Goal: Transaction & Acquisition: Purchase product/service

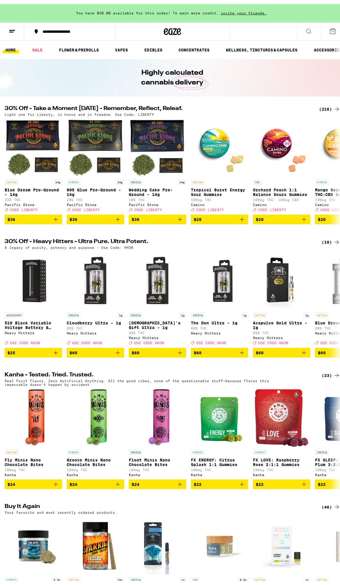
click at [324, 103] on div "(216)" at bounding box center [329, 105] width 21 height 7
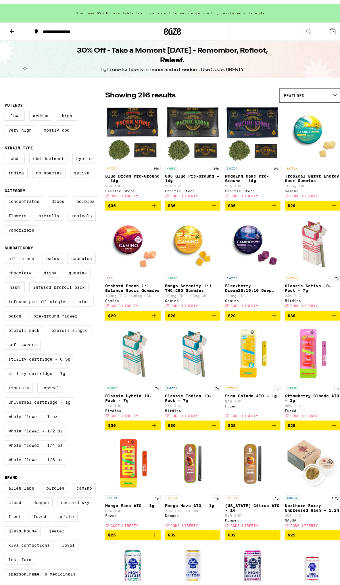
click at [19, 152] on label "CBD" at bounding box center [15, 155] width 20 height 10
click at [6, 151] on input "CBD" at bounding box center [6, 151] width 0 height 0
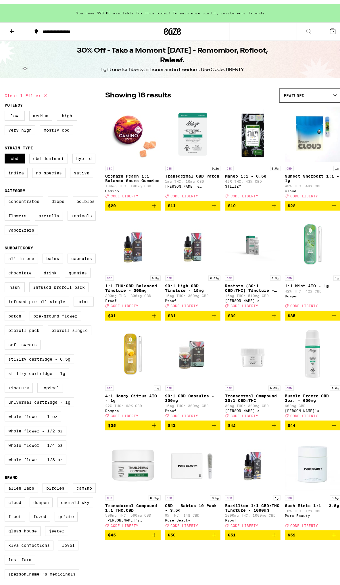
click at [19, 152] on label "CBD" at bounding box center [15, 155] width 20 height 10
click at [6, 151] on input "CBD" at bounding box center [6, 151] width 0 height 0
checkbox input "false"
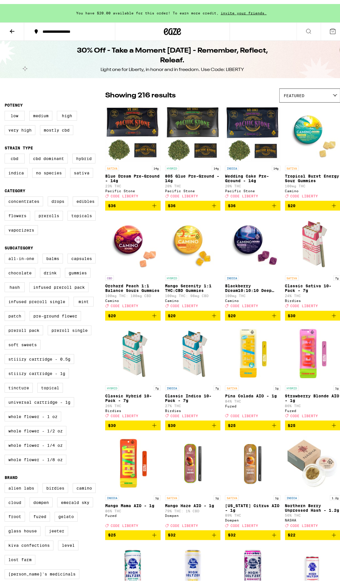
click at [34, 154] on label "CBD Dominant" at bounding box center [48, 155] width 39 height 10
click at [6, 151] on input "CBD Dominant" at bounding box center [6, 151] width 0 height 0
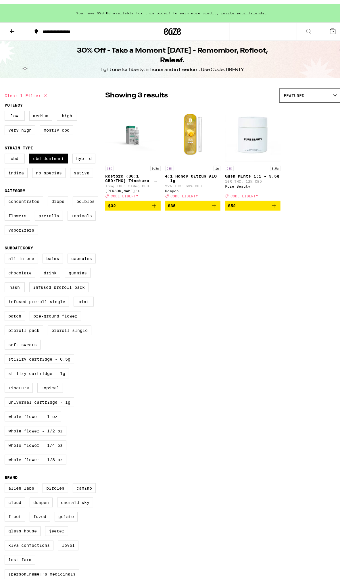
click at [34, 154] on label "CBD Dominant" at bounding box center [48, 155] width 39 height 10
click at [6, 151] on input "CBD Dominant" at bounding box center [6, 151] width 0 height 0
checkbox input "false"
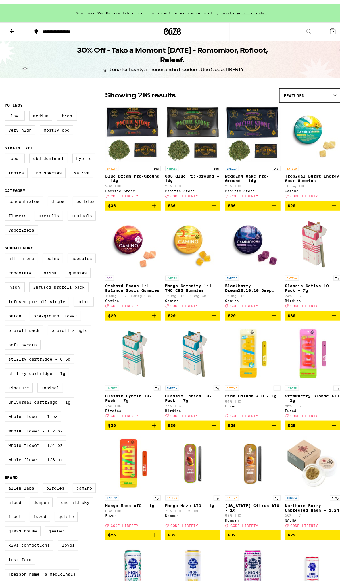
click at [82, 173] on label "Sativa" at bounding box center [81, 169] width 23 height 10
click at [6, 151] on input "Sativa" at bounding box center [6, 151] width 0 height 0
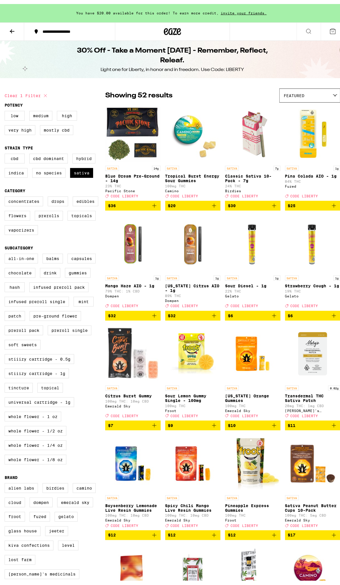
click at [295, 90] on span "Featured" at bounding box center [294, 91] width 21 height 5
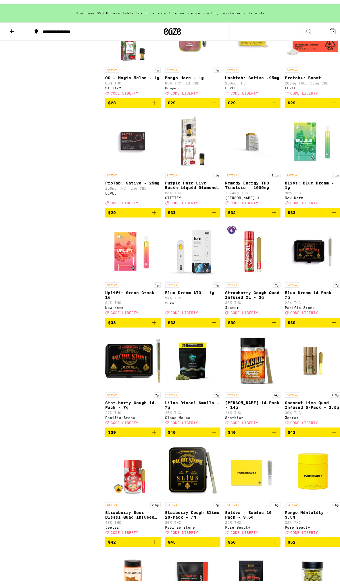
scroll to position [874, 0]
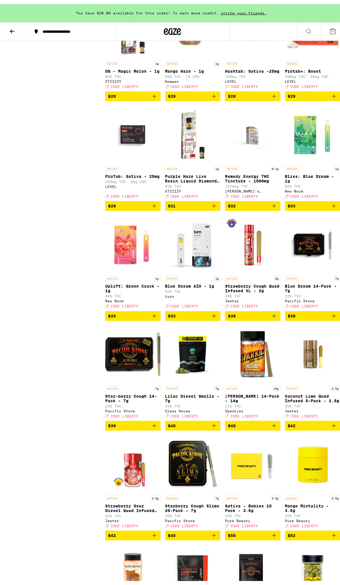
click at [252, 425] on span "$40" at bounding box center [253, 421] width 50 height 7
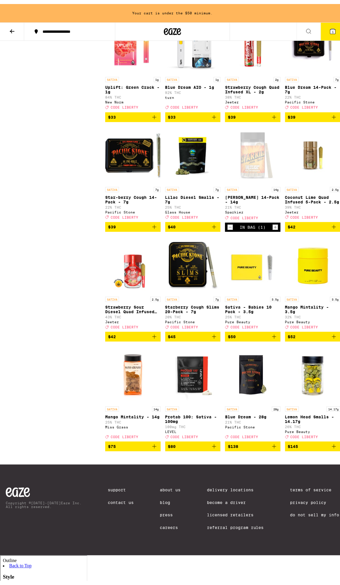
scroll to position [1073, 0]
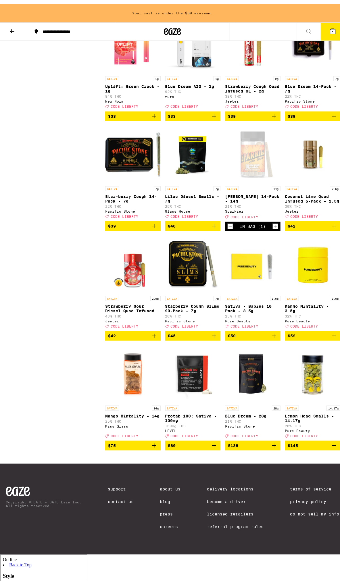
click at [148, 335] on span "$42" at bounding box center [133, 331] width 50 height 7
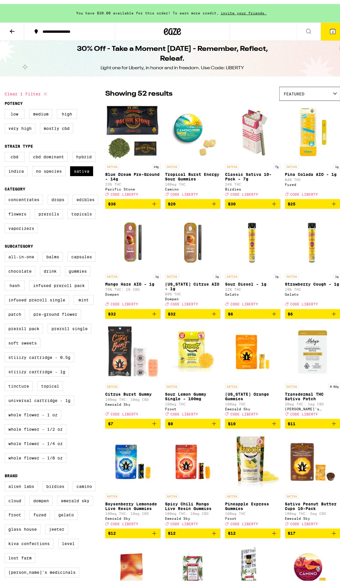
scroll to position [0, 0]
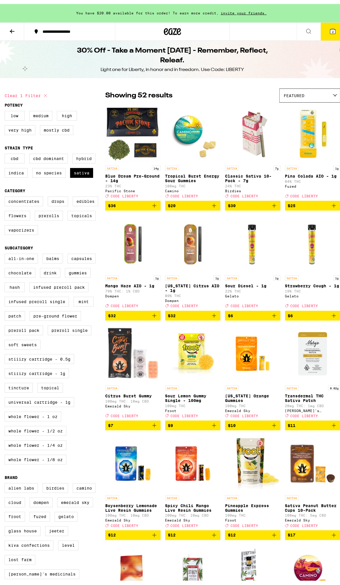
click at [85, 172] on label "Sativa" at bounding box center [81, 169] width 23 height 10
click at [6, 151] on input "Sativa" at bounding box center [6, 151] width 0 height 0
checkbox input "false"
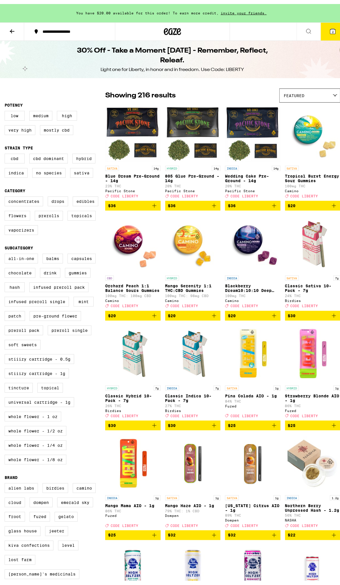
click at [22, 157] on label "CBD" at bounding box center [15, 155] width 20 height 10
click at [6, 151] on input "CBD" at bounding box center [6, 151] width 0 height 0
checkbox input "true"
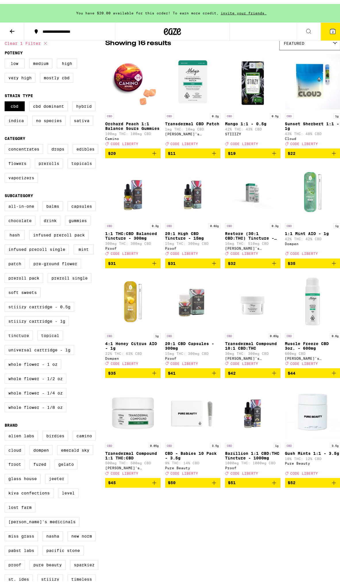
scroll to position [53, 0]
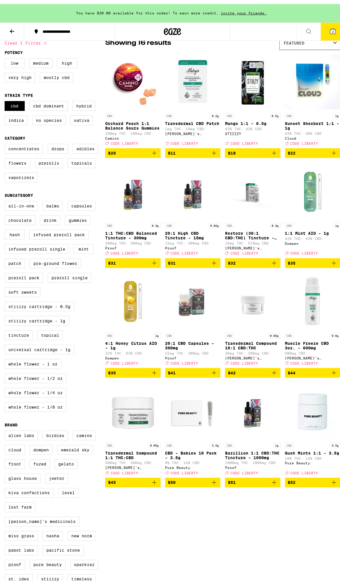
click at [212, 482] on icon "Add to bag" at bounding box center [214, 478] width 7 height 7
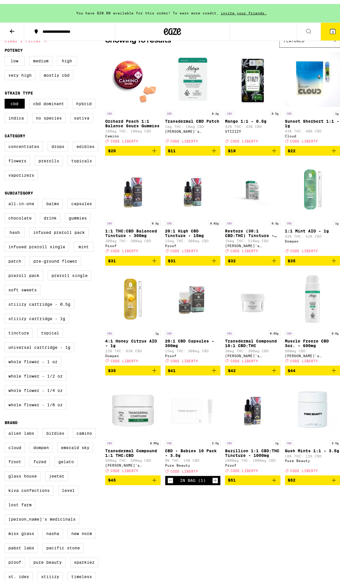
scroll to position [56, 0]
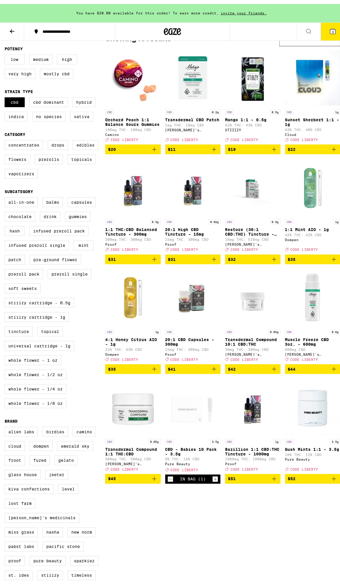
click at [313, 146] on span "$22" at bounding box center [313, 145] width 50 height 7
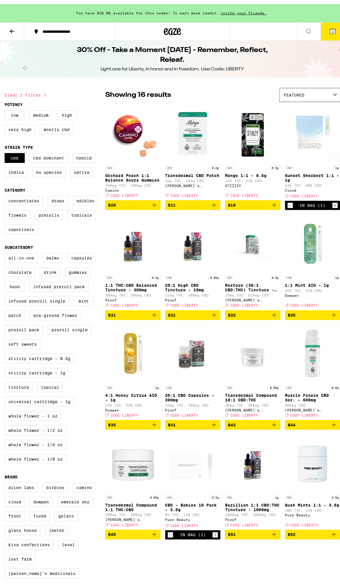
scroll to position [0, 0]
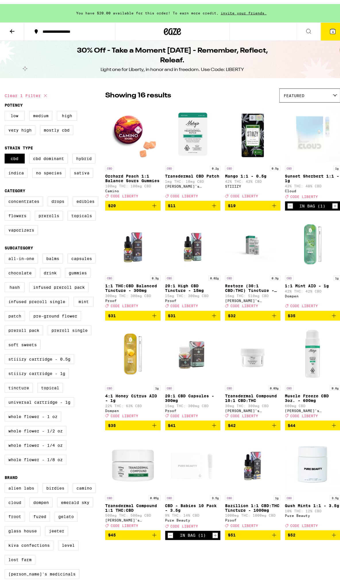
click at [24, 170] on label "Indica" at bounding box center [16, 169] width 23 height 10
click at [6, 151] on input "Indica" at bounding box center [6, 151] width 0 height 0
checkbox input "true"
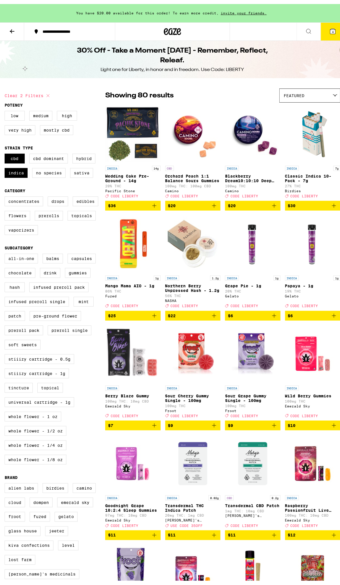
click at [17, 152] on label "CBD" at bounding box center [15, 155] width 20 height 10
click at [6, 151] on input "CBD" at bounding box center [6, 151] width 0 height 0
checkbox input "false"
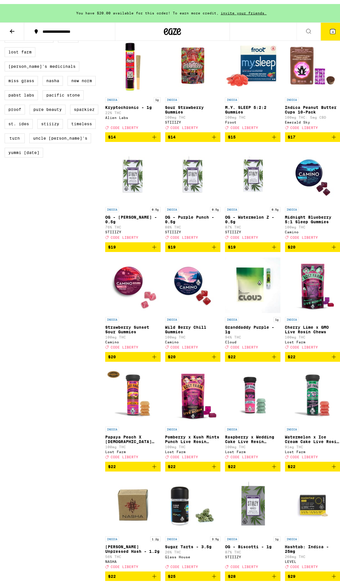
scroll to position [508, 0]
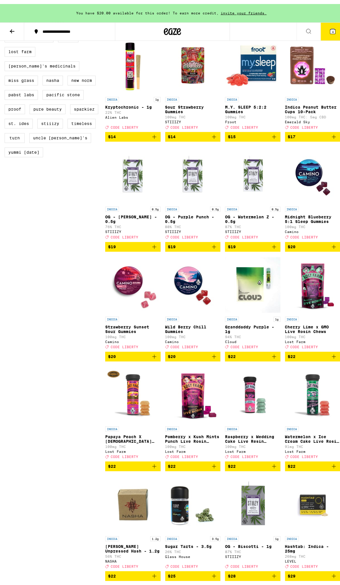
click at [247, 305] on img "Open page for Granddaddy Purple - 1g from Cloud" at bounding box center [252, 281] width 55 height 57
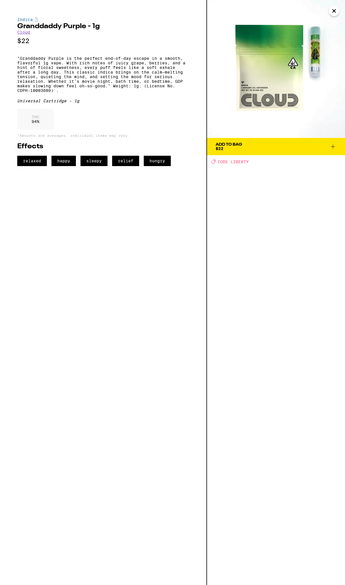
click at [331, 15] on icon "Close" at bounding box center [333, 11] width 7 height 9
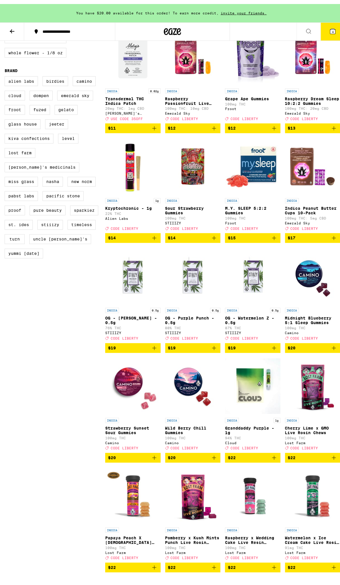
scroll to position [411, 0]
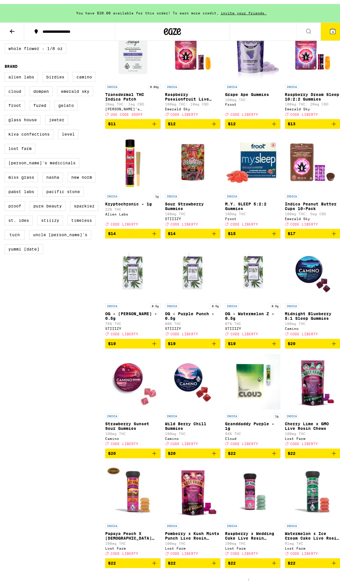
click at [271, 453] on icon "Add to bag" at bounding box center [274, 449] width 7 height 7
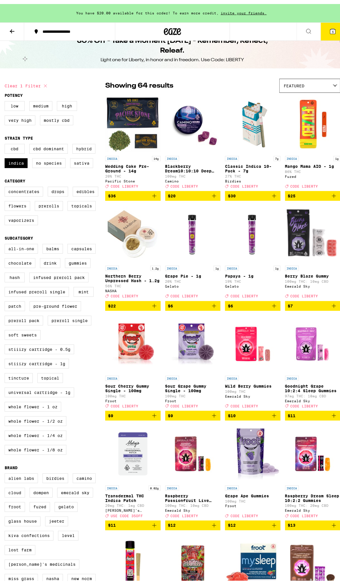
scroll to position [12, 0]
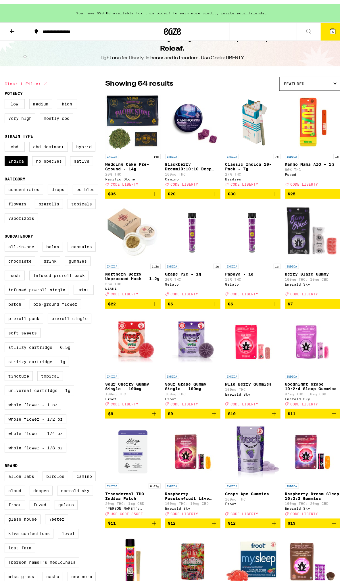
click at [48, 147] on label "CBD Dominant" at bounding box center [48, 143] width 39 height 10
click at [6, 139] on input "CBD Dominant" at bounding box center [6, 139] width 0 height 0
checkbox input "true"
click at [18, 159] on label "Indica" at bounding box center [16, 157] width 23 height 10
click at [6, 139] on input "Indica" at bounding box center [6, 139] width 0 height 0
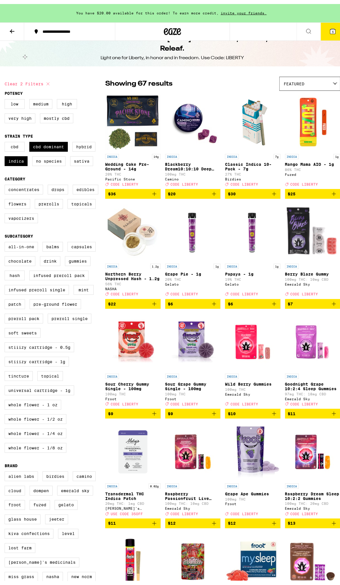
checkbox input "false"
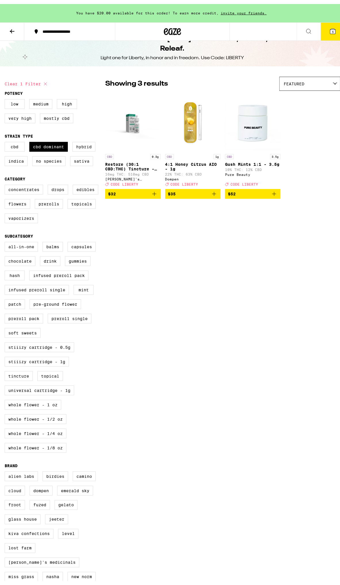
click at [49, 147] on label "CBD Dominant" at bounding box center [48, 143] width 39 height 10
click at [6, 139] on input "CBD Dominant" at bounding box center [6, 139] width 0 height 0
checkbox input "false"
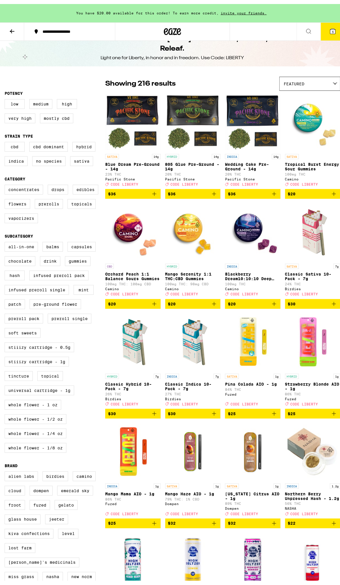
click at [78, 156] on label "Sativa" at bounding box center [81, 157] width 23 height 10
click at [6, 139] on input "Sativa" at bounding box center [6, 139] width 0 height 0
checkbox input "true"
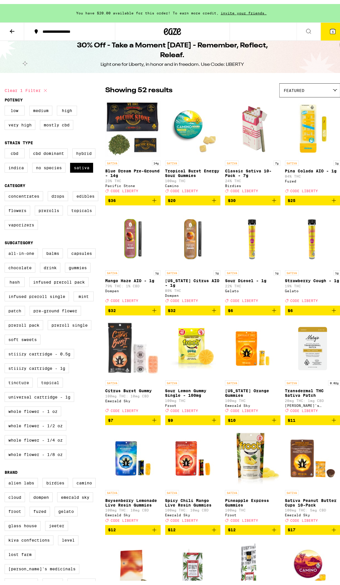
scroll to position [6, 0]
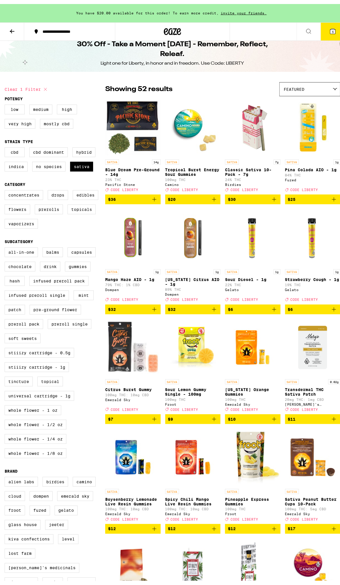
click at [325, 32] on button "5" at bounding box center [333, 28] width 24 height 18
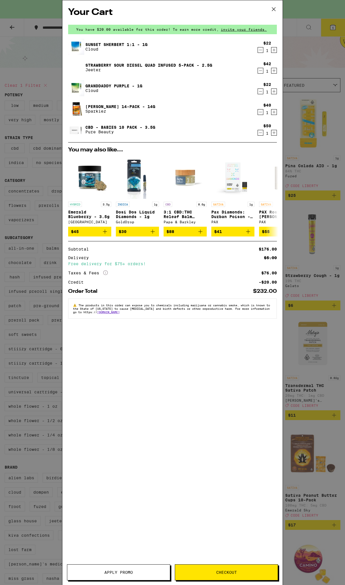
click at [295, 139] on div "Your Cart You have $20.00 available for this order! To earn more credit, invite…" at bounding box center [172, 292] width 345 height 585
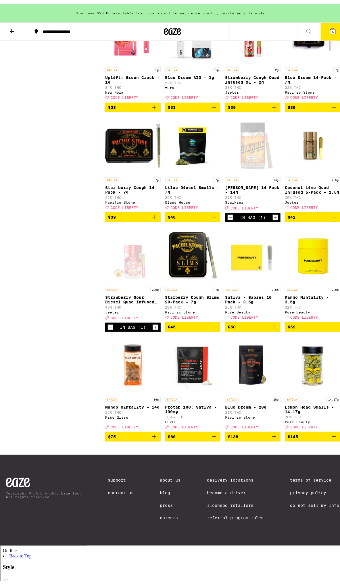
scroll to position [1081, 0]
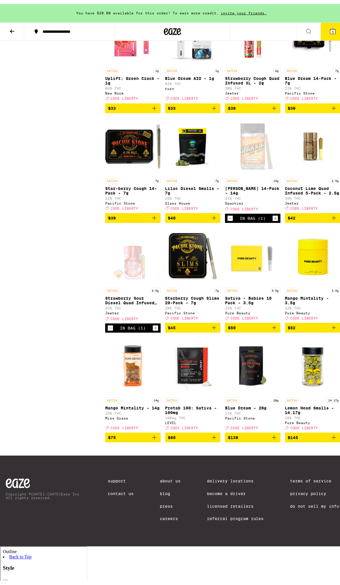
click at [249, 437] on span "$138" at bounding box center [253, 433] width 50 height 7
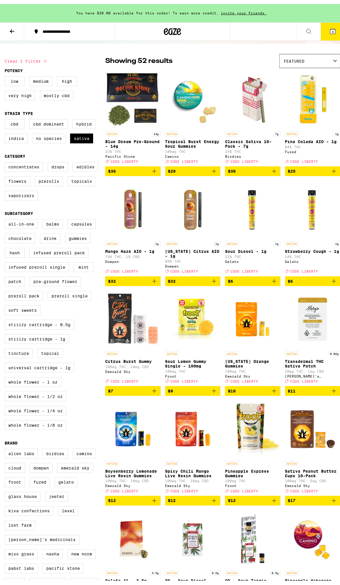
scroll to position [33, 0]
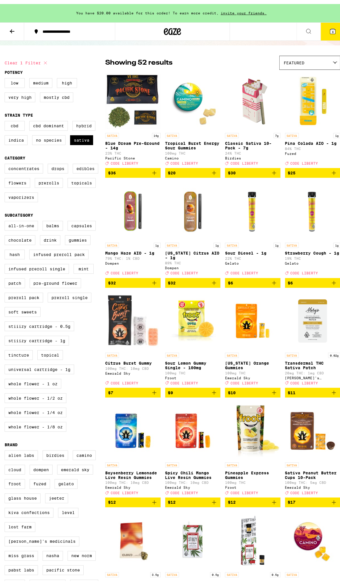
click at [22, 123] on label "CBD" at bounding box center [15, 122] width 20 height 10
click at [6, 118] on input "CBD" at bounding box center [6, 118] width 0 height 0
checkbox input "true"
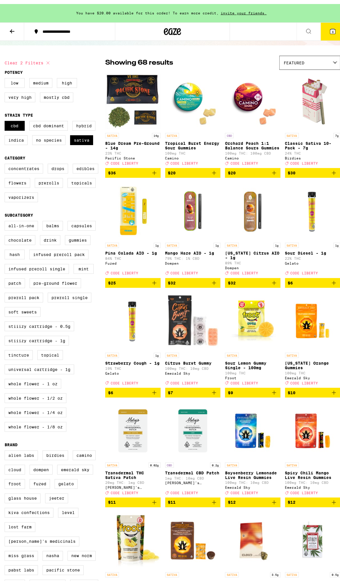
click at [82, 140] on label "Sativa" at bounding box center [81, 136] width 23 height 10
click at [6, 118] on input "Sativa" at bounding box center [6, 118] width 0 height 0
checkbox input "false"
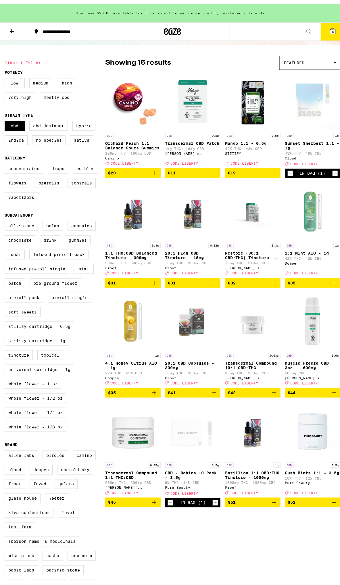
click at [41, 124] on label "CBD Dominant" at bounding box center [48, 122] width 39 height 10
click at [6, 118] on input "CBD Dominant" at bounding box center [6, 118] width 0 height 0
checkbox input "true"
click at [18, 122] on label "CBD" at bounding box center [15, 122] width 20 height 10
click at [6, 118] on input "CBD" at bounding box center [6, 118] width 0 height 0
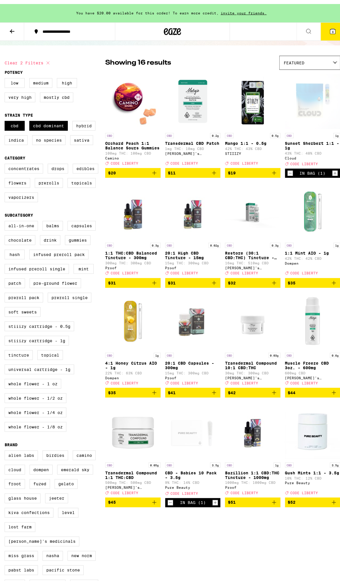
checkbox input "false"
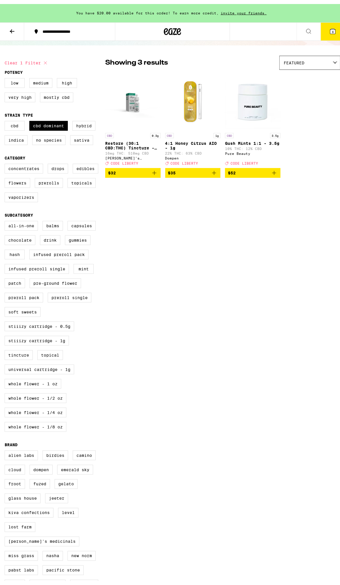
click at [42, 122] on label "CBD Dominant" at bounding box center [48, 122] width 39 height 10
click at [6, 118] on input "CBD Dominant" at bounding box center [6, 118] width 0 height 0
checkbox input "false"
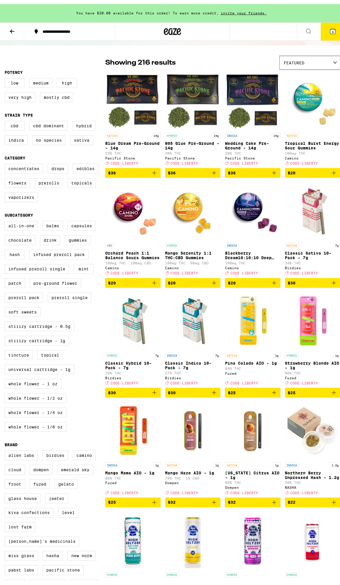
click at [79, 124] on label "Hybrid" at bounding box center [83, 122] width 23 height 10
click at [6, 118] on input "Hybrid" at bounding box center [6, 118] width 0 height 0
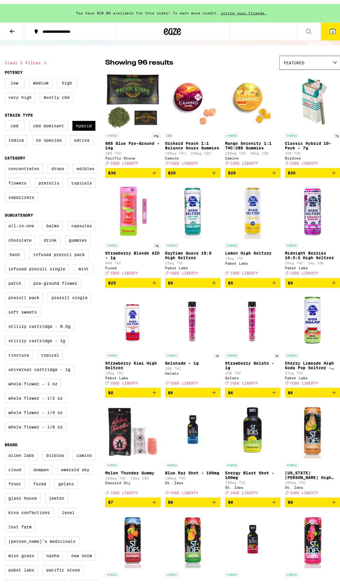
click at [79, 124] on label "Hybrid" at bounding box center [83, 122] width 23 height 10
click at [6, 118] on input "Hybrid" at bounding box center [6, 118] width 0 height 0
checkbox input "false"
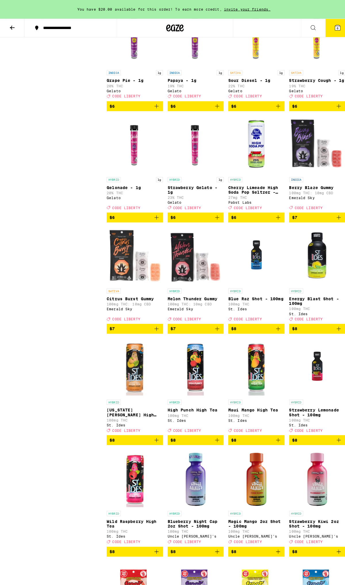
scroll to position [642, 0]
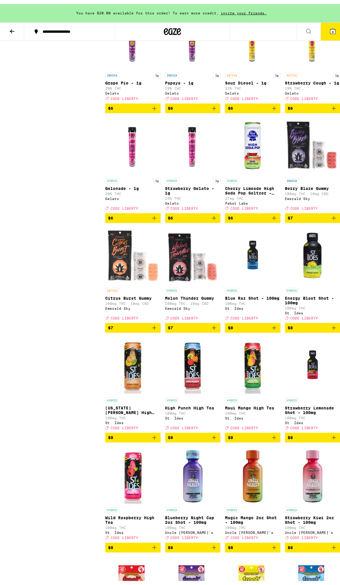
click at [330, 27] on icon at bounding box center [332, 27] width 5 height 5
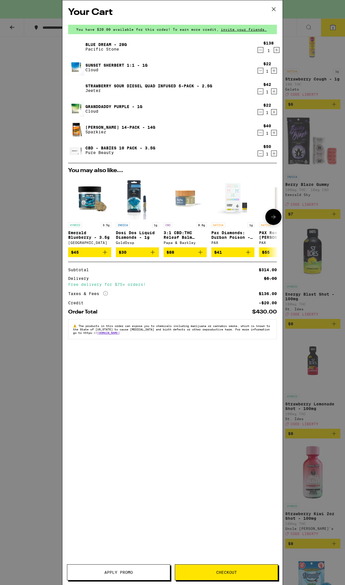
click at [271, 212] on button at bounding box center [273, 217] width 16 height 16
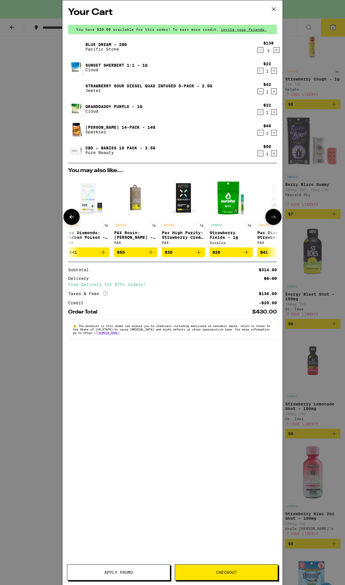
scroll to position [0, 146]
click at [271, 212] on button at bounding box center [273, 217] width 16 height 16
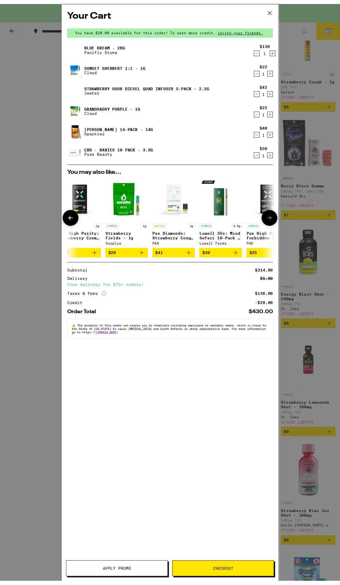
scroll to position [0, 268]
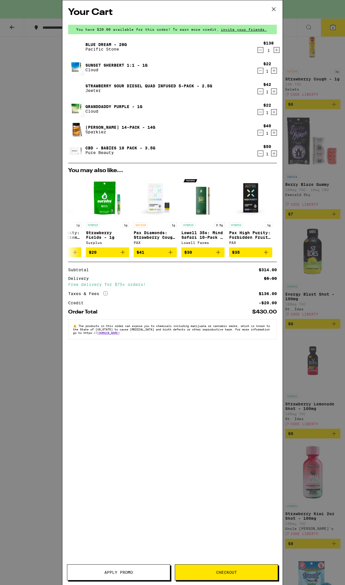
click at [310, 193] on div "Your Cart You have $20.00 available for this order! To earn more credit, invite…" at bounding box center [172, 292] width 345 height 585
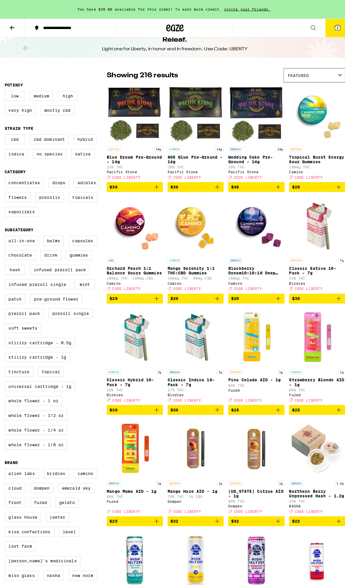
scroll to position [21, 0]
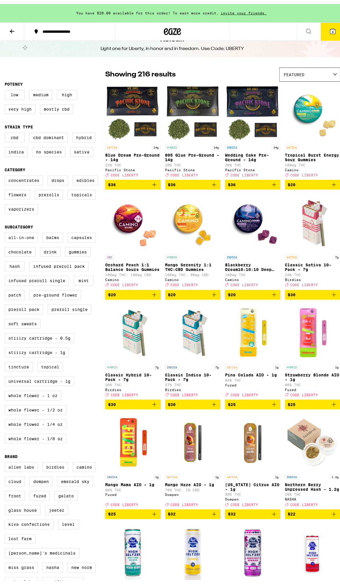
click at [79, 147] on label "Sativa" at bounding box center [81, 148] width 23 height 10
click at [6, 130] on input "Sativa" at bounding box center [6, 130] width 0 height 0
checkbox input "true"
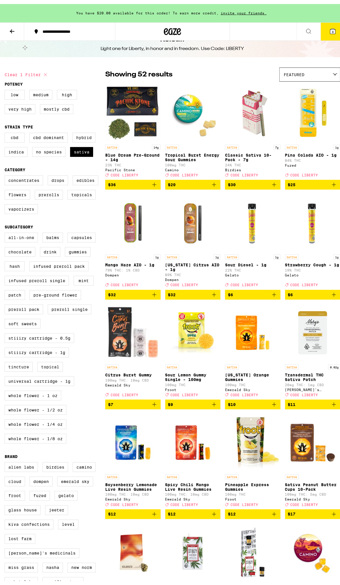
click at [257, 183] on span "$30" at bounding box center [253, 180] width 50 height 7
click at [330, 28] on icon at bounding box center [332, 27] width 5 height 5
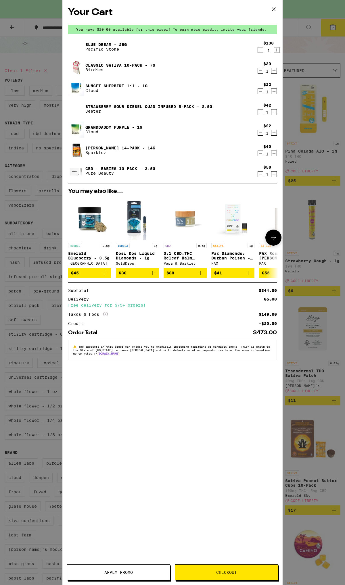
click at [277, 237] on button at bounding box center [273, 238] width 16 height 16
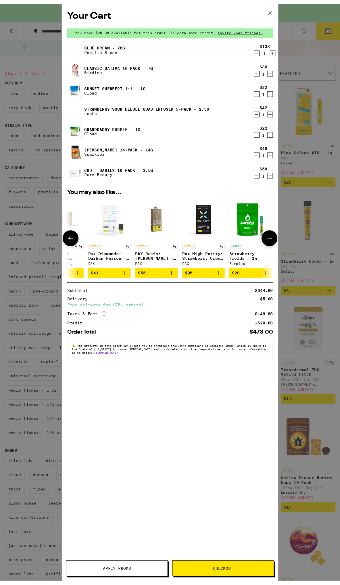
scroll to position [0, 146]
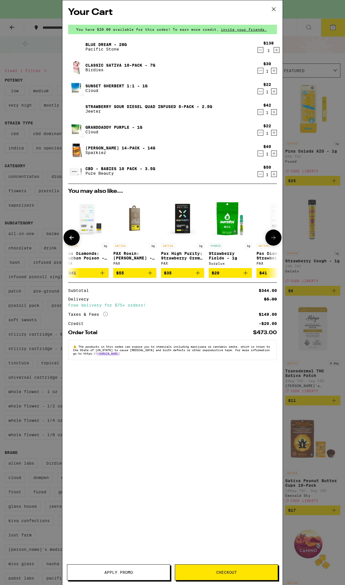
click at [172, 274] on span "$35" at bounding box center [182, 273] width 37 height 7
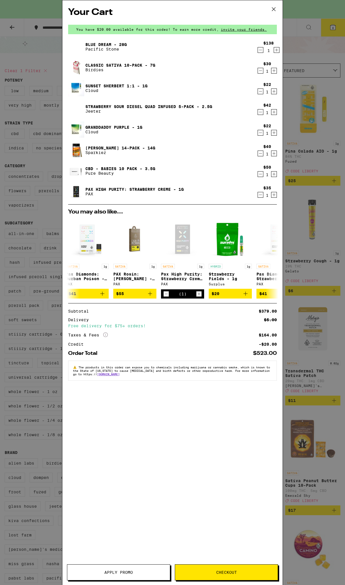
click at [112, 568] on button "Apply Promo" at bounding box center [118, 572] width 103 height 16
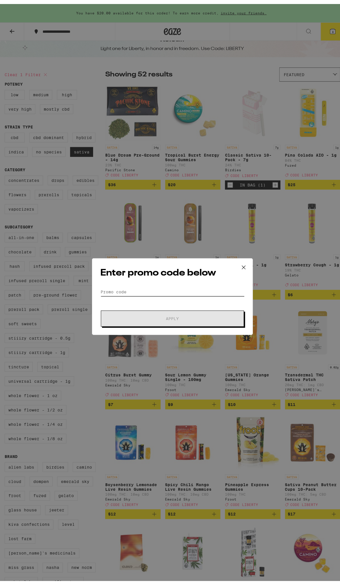
click at [162, 288] on input "Promo Code" at bounding box center [172, 288] width 144 height 9
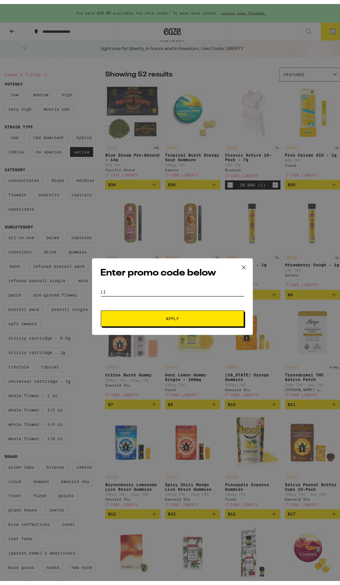
type input "L"
type input "LIBERTY"
click at [147, 312] on button "Apply" at bounding box center [172, 315] width 143 height 16
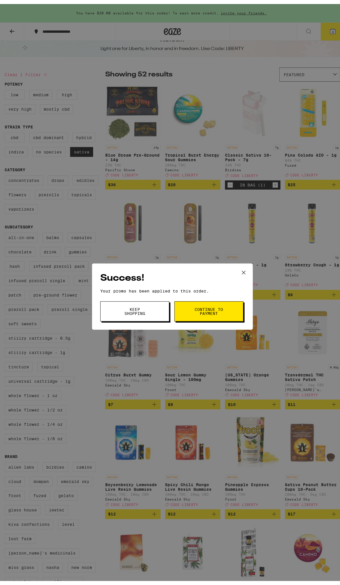
click at [210, 310] on span "Continue to payment" at bounding box center [208, 307] width 29 height 8
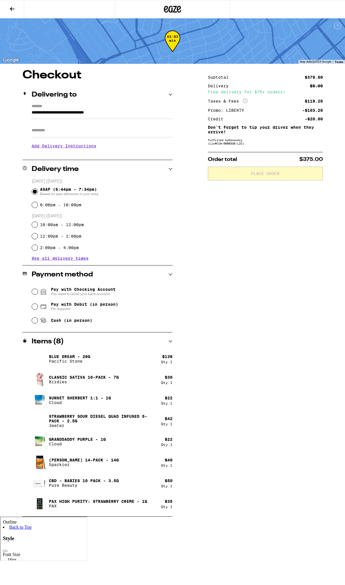
click at [79, 303] on span "Pay with Debit (in person)" at bounding box center [84, 304] width 67 height 5
click at [38, 304] on input "Pay with Debit (in person) Pin required" at bounding box center [35, 307] width 6 height 6
radio input "true"
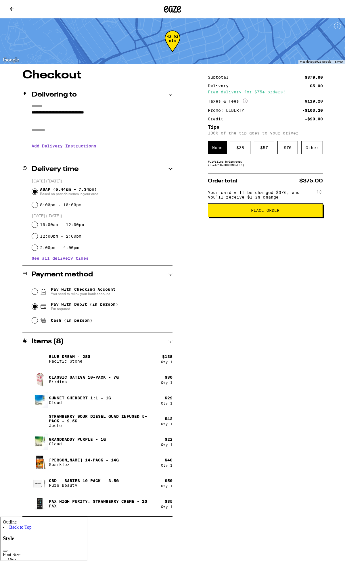
click at [259, 148] on div "$ 57" at bounding box center [264, 147] width 20 height 13
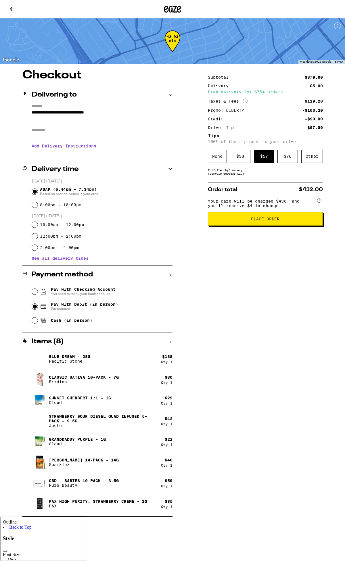
click at [243, 159] on div "$ 38" at bounding box center [240, 156] width 20 height 13
click at [253, 159] on div "None $ 38 $ 57 $ 76 Other" at bounding box center [265, 156] width 115 height 13
click at [257, 159] on div "$ 57" at bounding box center [264, 156] width 20 height 13
click at [246, 159] on div "$ 38" at bounding box center [240, 156] width 20 height 13
click at [258, 157] on div "$ 57" at bounding box center [264, 156] width 20 height 13
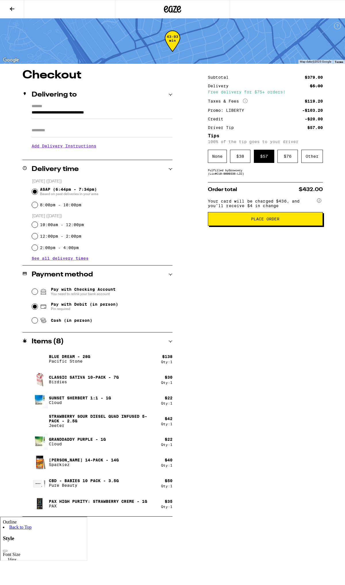
click at [259, 221] on span "Place Order" at bounding box center [265, 219] width 28 height 4
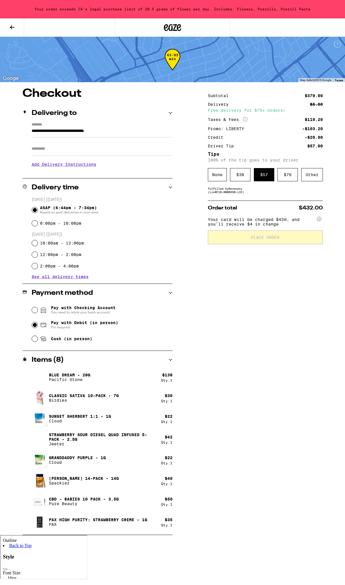
click at [8, 24] on button at bounding box center [12, 28] width 24 height 18
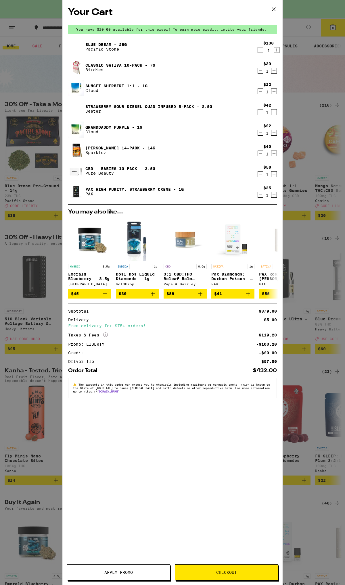
click at [142, 566] on button "Apply Promo" at bounding box center [118, 572] width 103 height 16
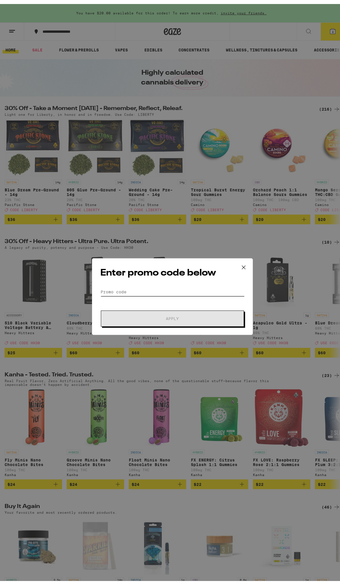
click at [174, 286] on input "Promo Code" at bounding box center [172, 288] width 144 height 9
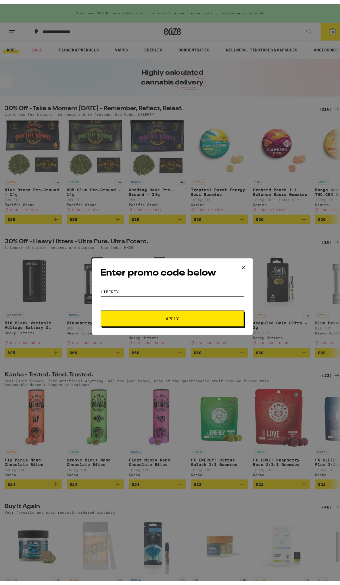
type input "LIBERTY"
click at [172, 317] on button "Apply" at bounding box center [172, 315] width 143 height 16
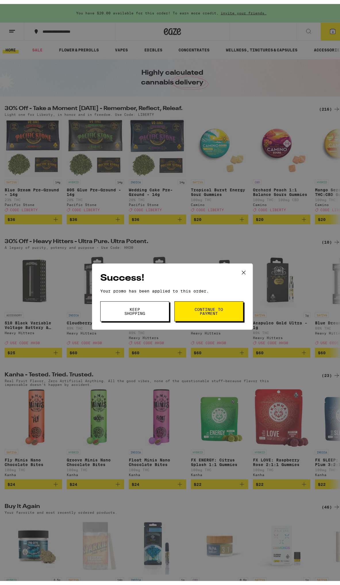
click at [214, 315] on button "Continue to payment" at bounding box center [208, 307] width 69 height 20
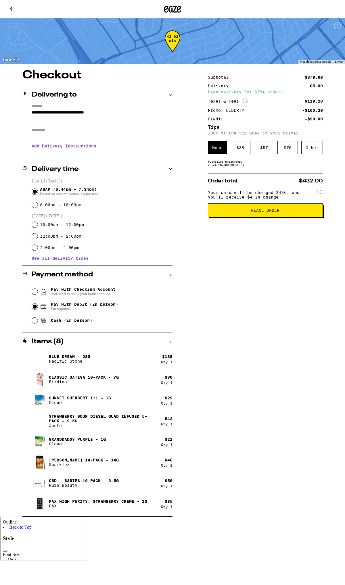
click at [257, 150] on div "$ 57" at bounding box center [264, 147] width 20 height 13
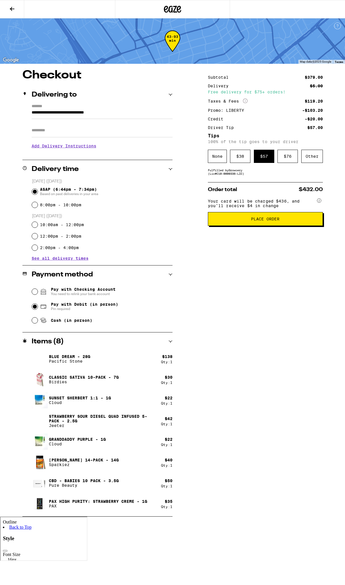
click at [255, 221] on span "Place Order" at bounding box center [265, 219] width 28 height 4
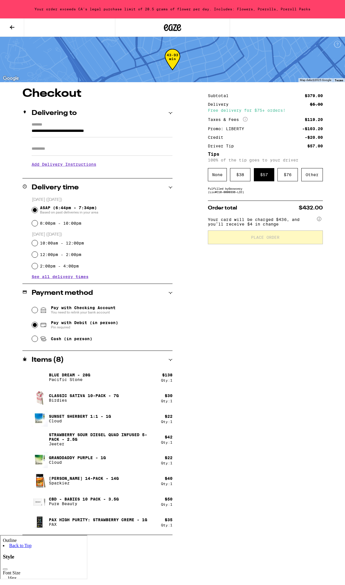
click at [15, 28] on icon at bounding box center [12, 27] width 7 height 7
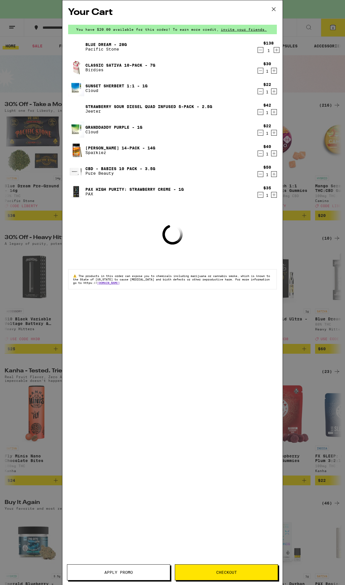
click at [260, 50] on icon "Decrement" at bounding box center [260, 50] width 3 height 0
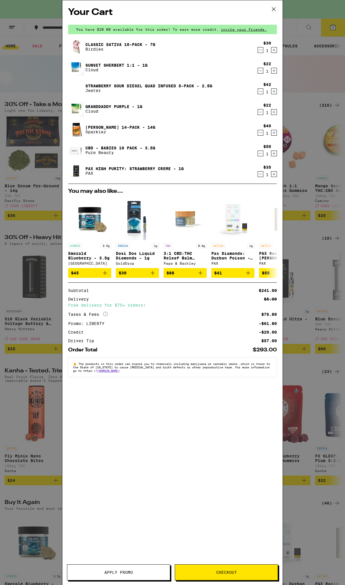
click at [311, 118] on div "Your Cart You have $20.00 available for this order! To earn more credit, invite…" at bounding box center [172, 292] width 345 height 585
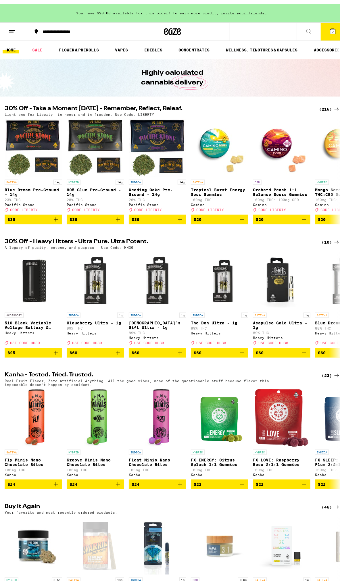
click at [321, 104] on div "(216)" at bounding box center [329, 105] width 21 height 7
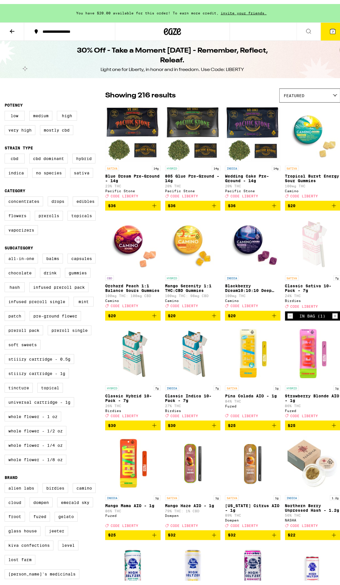
click at [87, 168] on label "Sativa" at bounding box center [81, 169] width 23 height 10
click at [6, 151] on input "Sativa" at bounding box center [6, 151] width 0 height 0
checkbox input "true"
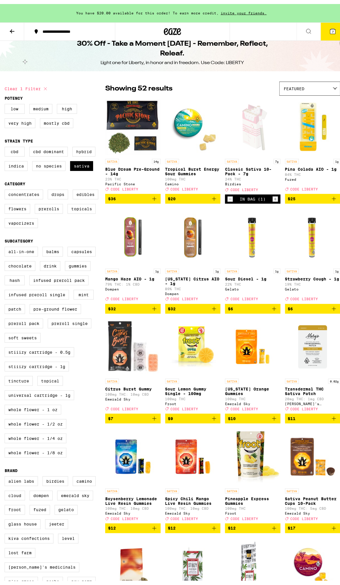
scroll to position [8, 0]
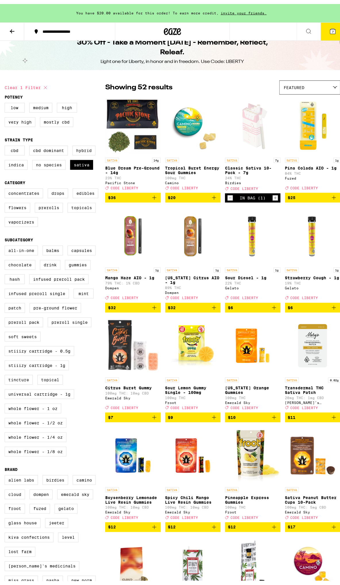
click at [321, 32] on button "7" at bounding box center [333, 28] width 24 height 18
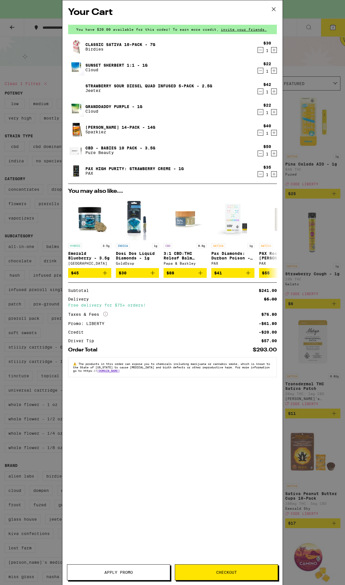
click at [128, 576] on button "Apply Promo" at bounding box center [118, 572] width 103 height 16
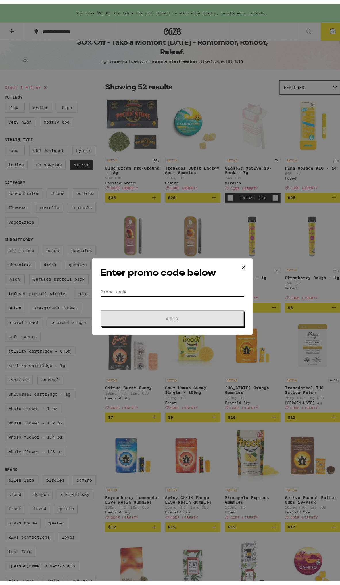
click at [151, 287] on input "Promo Code" at bounding box center [172, 288] width 144 height 9
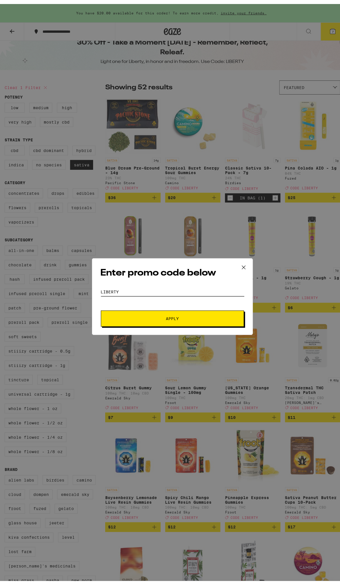
type input "LIBERTY"
click at [154, 314] on span "Apply" at bounding box center [172, 315] width 103 height 4
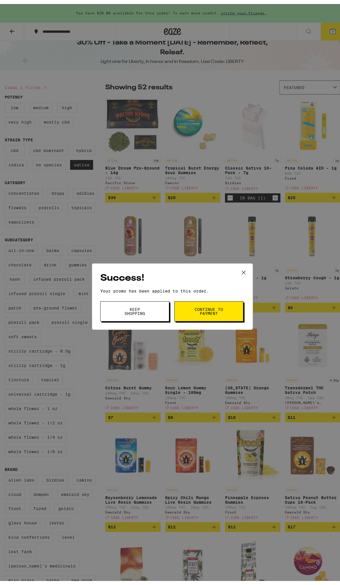
click at [197, 308] on span "Continue to payment" at bounding box center [208, 307] width 29 height 8
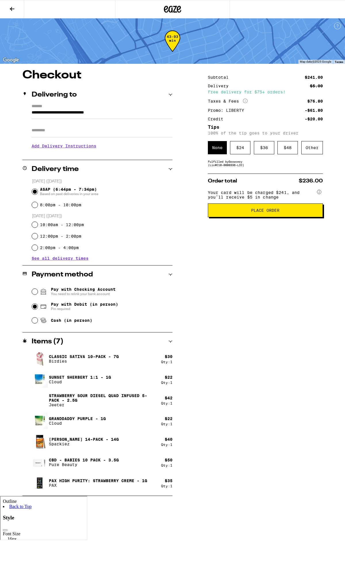
click at [265, 154] on div "$ 36" at bounding box center [264, 147] width 20 height 13
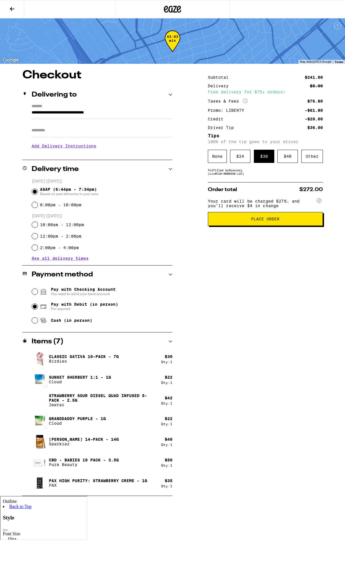
click at [75, 130] on input "Apt/Suite" at bounding box center [102, 131] width 141 height 14
type input "*********"
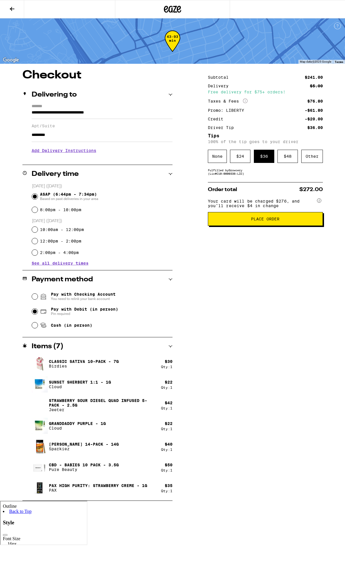
click at [201, 239] on div "**********" at bounding box center [172, 285] width 345 height 431
click at [182, 169] on div "**********" at bounding box center [172, 285] width 345 height 431
click at [255, 221] on span "Place Order" at bounding box center [265, 219] width 28 height 4
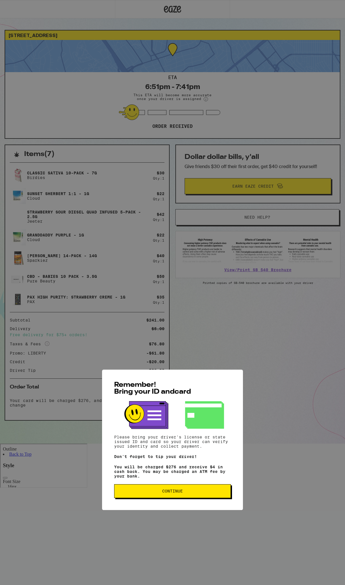
click at [179, 344] on span "Continue" at bounding box center [172, 344] width 21 height 4
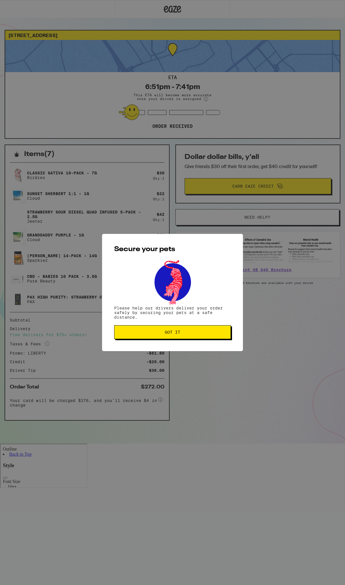
click at [177, 333] on span "Got it" at bounding box center [173, 332] width 16 height 4
